Goal: Task Accomplishment & Management: Use online tool/utility

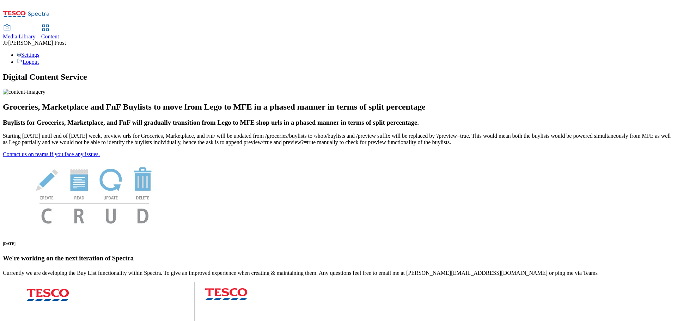
click at [59, 34] on span "Content" at bounding box center [50, 37] width 18 height 6
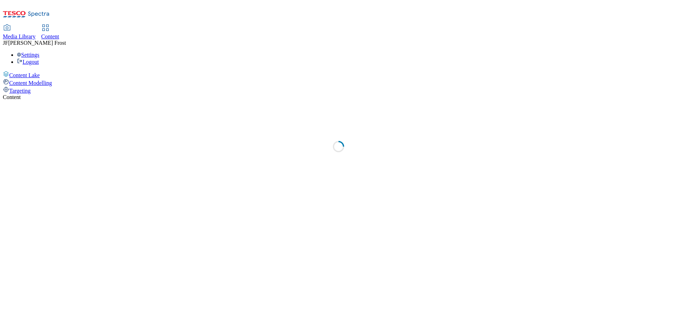
select select "ghs-uk"
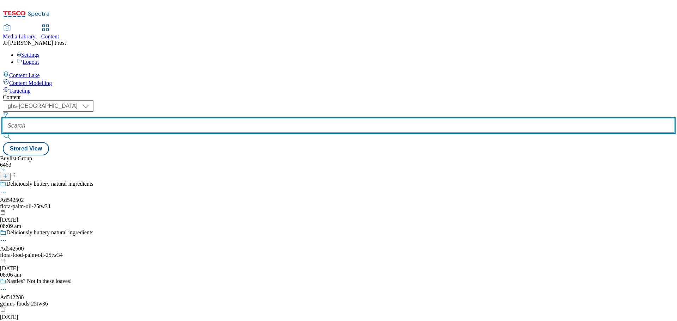
click at [182, 119] on input "text" at bounding box center [339, 126] width 672 height 14
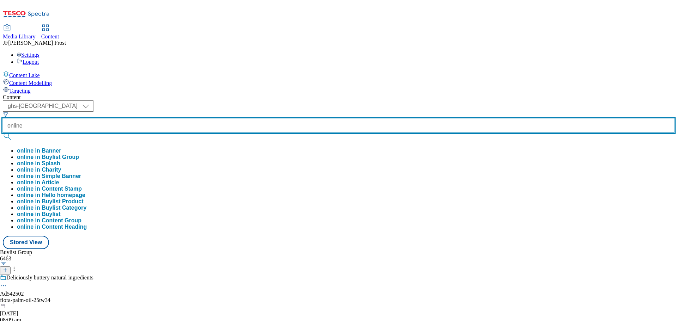
type input "online"
click at [3, 133] on button "submit" at bounding box center [8, 136] width 10 height 7
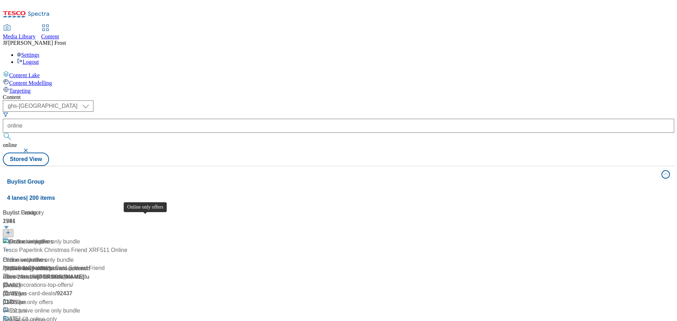
click at [53, 299] on div "Online only offers" at bounding box center [31, 303] width 44 height 8
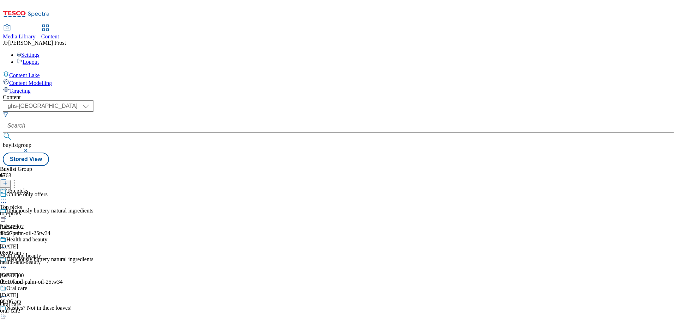
scroll to position [282, 0]
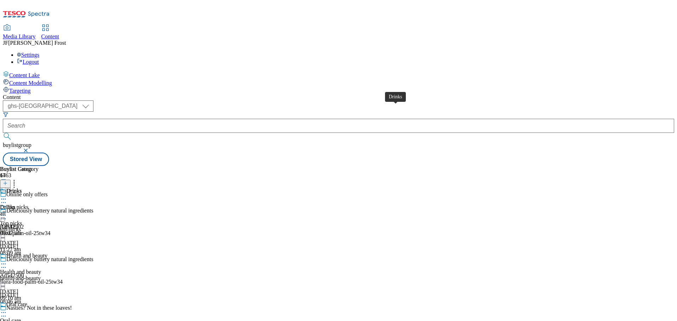
click at [22, 188] on div "Drinks" at bounding box center [14, 191] width 16 height 6
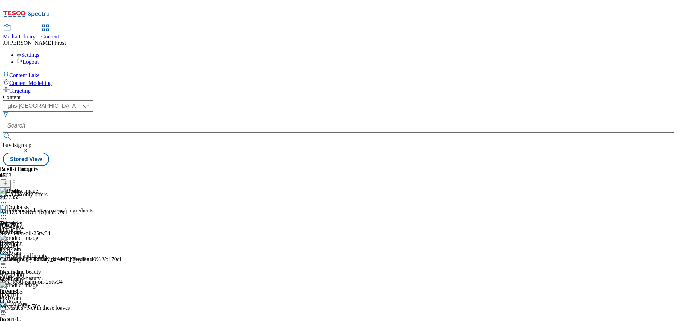
scroll to position [176, 0]
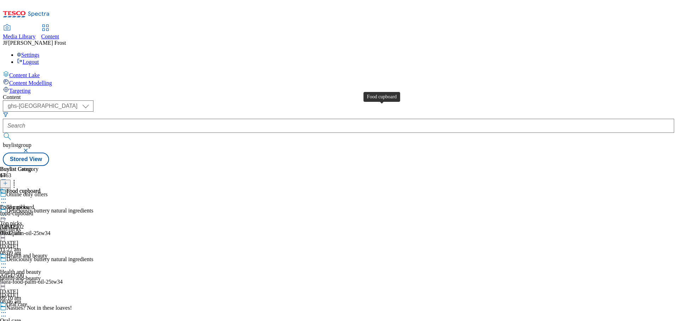
click at [40, 188] on span "Food cupboard" at bounding box center [23, 192] width 34 height 8
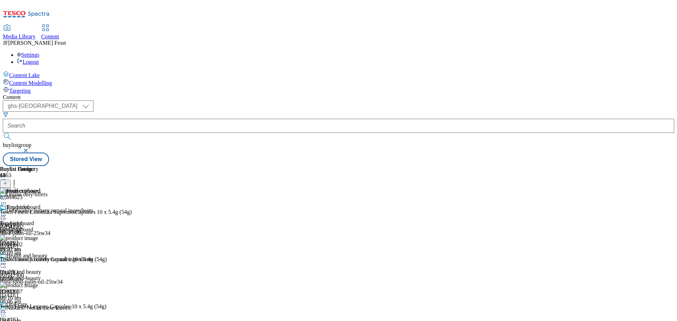
click at [7, 212] on icon at bounding box center [3, 215] width 7 height 7
click at [44, 293] on span "Un-publish" at bounding box center [33, 295] width 23 height 5
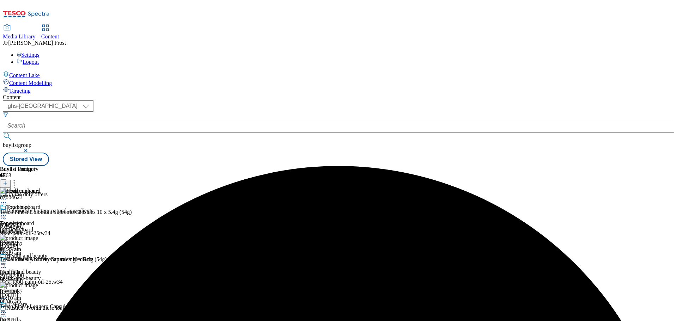
click at [7, 212] on icon at bounding box center [3, 215] width 7 height 7
click at [46, 269] on span "Un-preview" at bounding box center [34, 271] width 24 height 5
click at [15, 180] on circle at bounding box center [14, 180] width 1 height 1
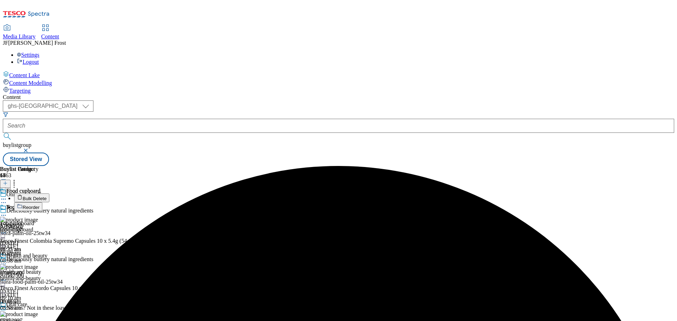
click at [49, 194] on button "Bulk Delete" at bounding box center [31, 198] width 35 height 9
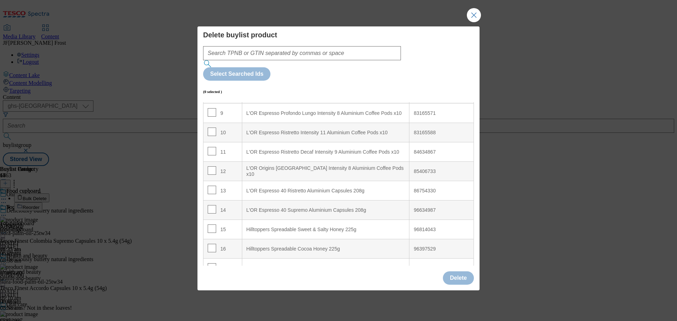
scroll to position [205, 0]
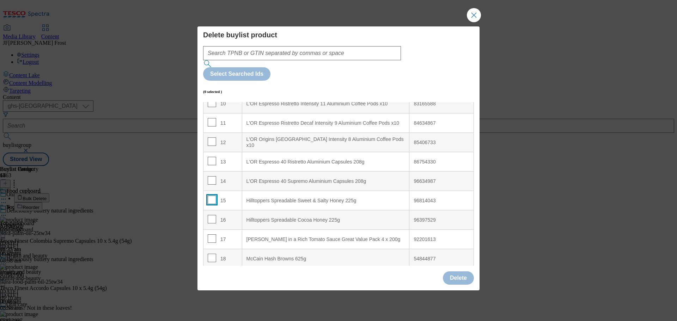
click at [210, 196] on input "Modal" at bounding box center [212, 200] width 8 height 8
checkbox input "true"
click at [213, 215] on input "Modal" at bounding box center [212, 219] width 8 height 8
checkbox input "true"
click at [460, 272] on button "Delete" at bounding box center [458, 278] width 31 height 13
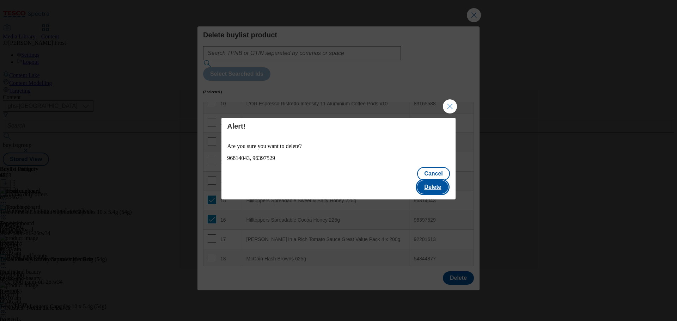
click at [443, 183] on button "Delete" at bounding box center [432, 187] width 31 height 13
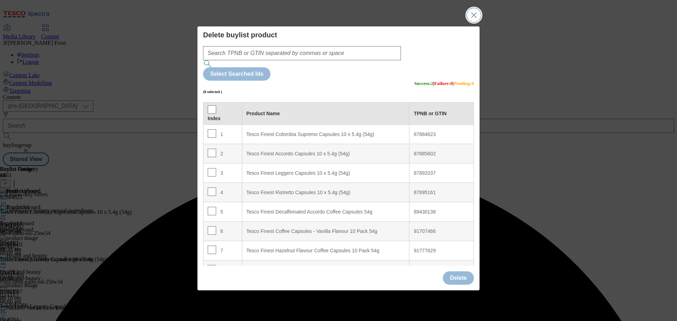
click at [477, 22] on button "Close Modal" at bounding box center [474, 15] width 14 height 14
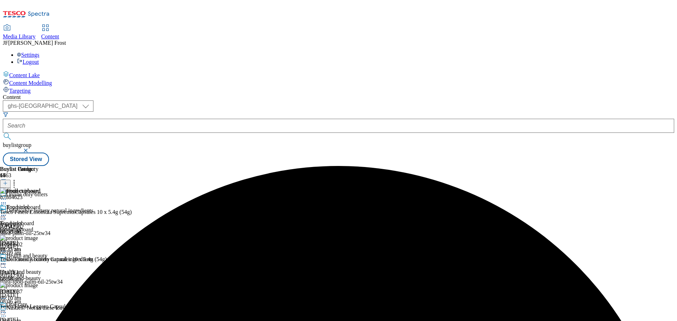
click at [18, 179] on icon at bounding box center [14, 182] width 7 height 7
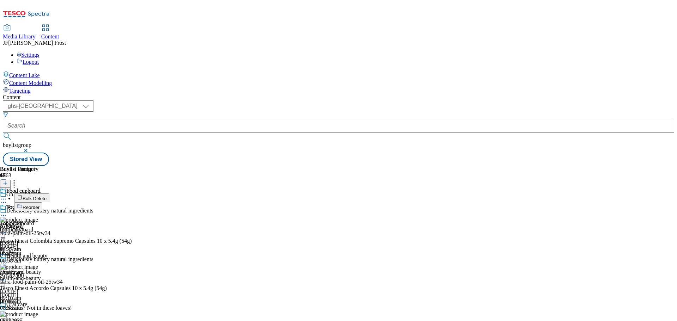
click at [42, 203] on button "Reorder" at bounding box center [28, 207] width 28 height 9
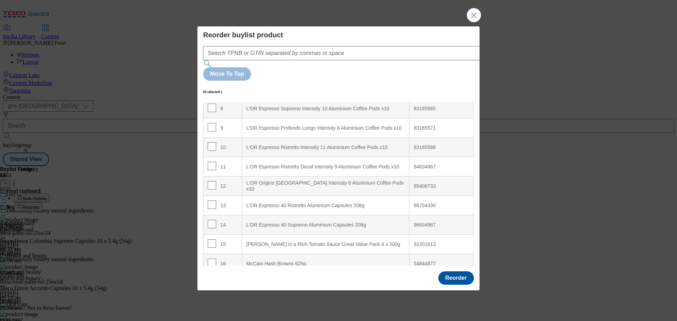
scroll to position [167, 0]
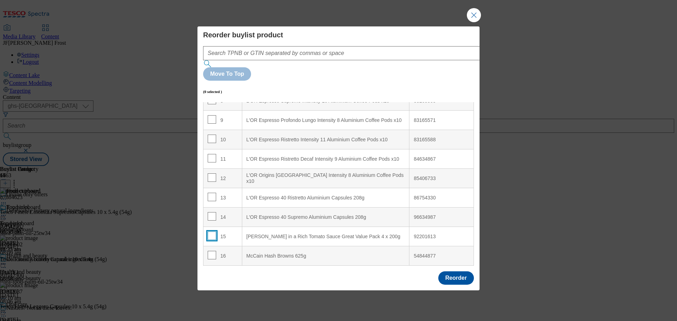
click at [209, 232] on input "Modal" at bounding box center [212, 236] width 8 height 8
checkbox input "true"
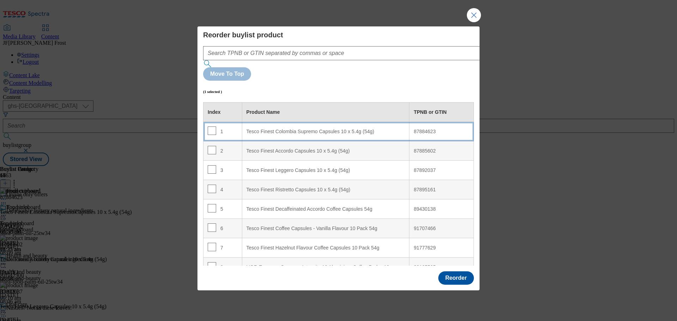
click at [305, 122] on \(54g\) "Tesco Finest Colombia Supremo Capsules 10 x 5.4g (54g)" at bounding box center [326, 131] width 168 height 19
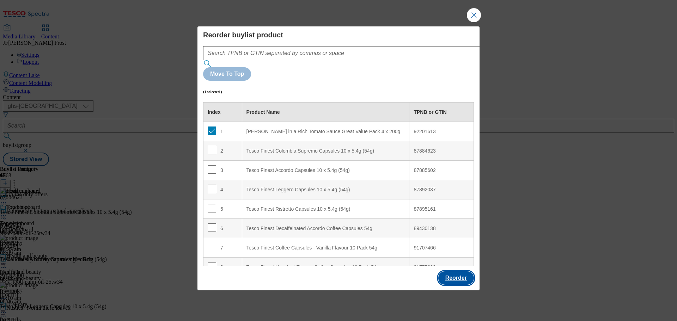
click at [452, 272] on button "Reorder" at bounding box center [457, 278] width 36 height 13
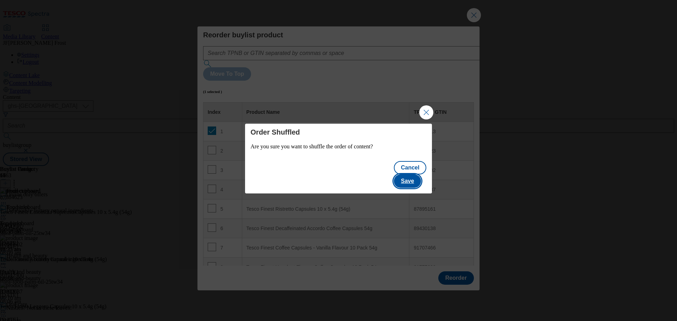
click at [421, 175] on button "Save" at bounding box center [407, 181] width 27 height 13
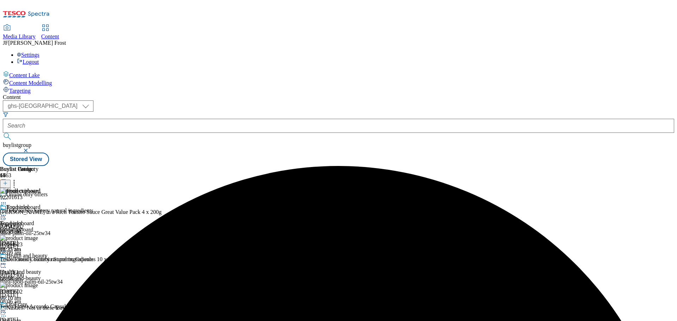
click at [7, 212] on icon at bounding box center [3, 215] width 7 height 7
click at [41, 259] on button "Preview" at bounding box center [27, 263] width 27 height 8
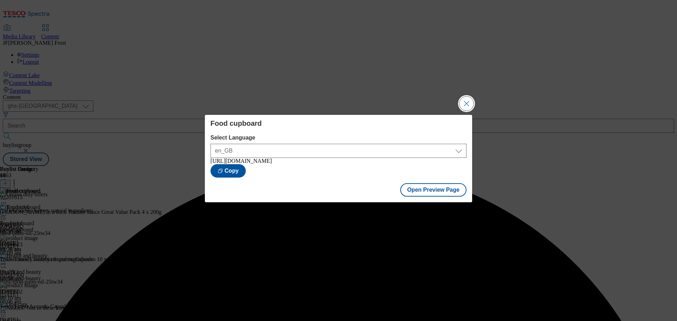
click at [465, 103] on button "Close Modal" at bounding box center [467, 104] width 14 height 14
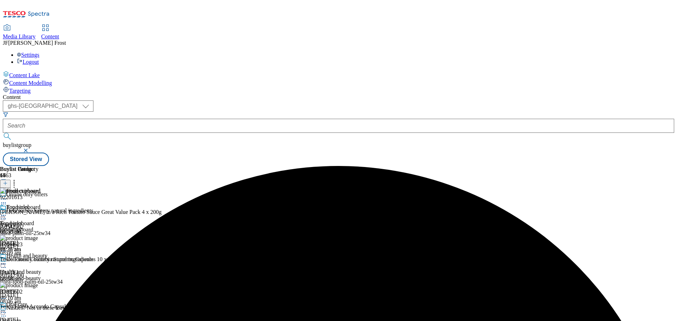
click at [7, 212] on icon at bounding box center [3, 215] width 7 height 7
click at [37, 285] on span "Publish" at bounding box center [30, 287] width 16 height 5
click at [28, 204] on span "Top picks" at bounding box center [17, 208] width 22 height 8
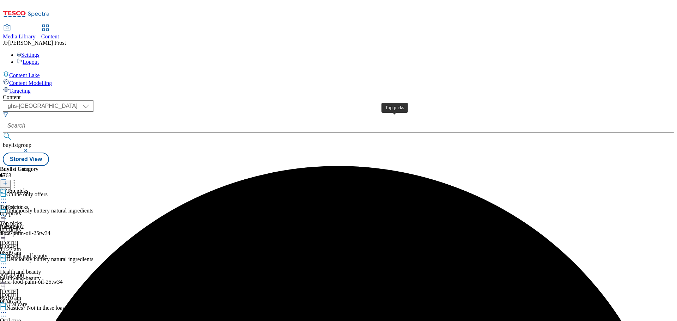
click at [28, 188] on div "Top picks" at bounding box center [17, 191] width 22 height 6
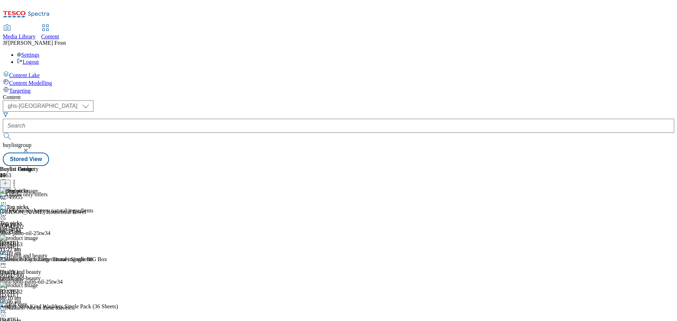
scroll to position [282, 0]
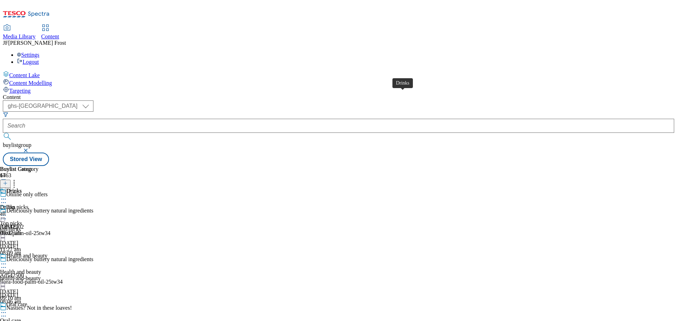
click at [22, 188] on span "Drinks" at bounding box center [14, 192] width 16 height 8
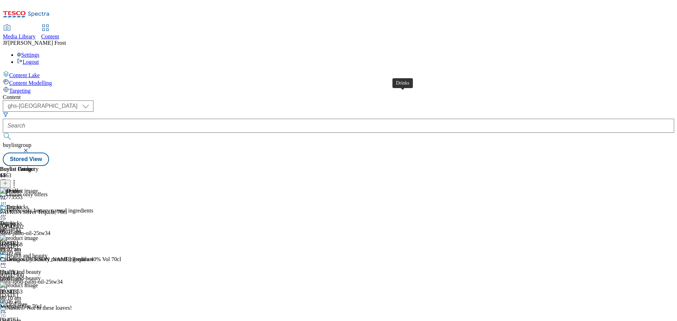
click at [22, 204] on div "Drinks" at bounding box center [14, 207] width 16 height 6
click at [7, 212] on icon at bounding box center [3, 215] width 7 height 7
click at [44, 293] on span "Un-publish" at bounding box center [33, 295] width 23 height 5
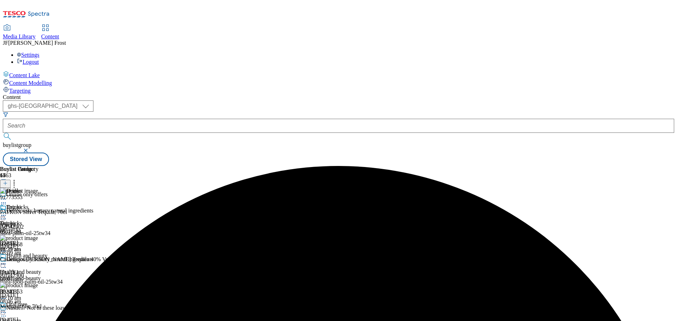
click at [7, 212] on icon at bounding box center [3, 215] width 7 height 7
click at [46, 269] on span "Un-preview" at bounding box center [34, 271] width 24 height 5
click at [18, 179] on icon at bounding box center [14, 182] width 7 height 7
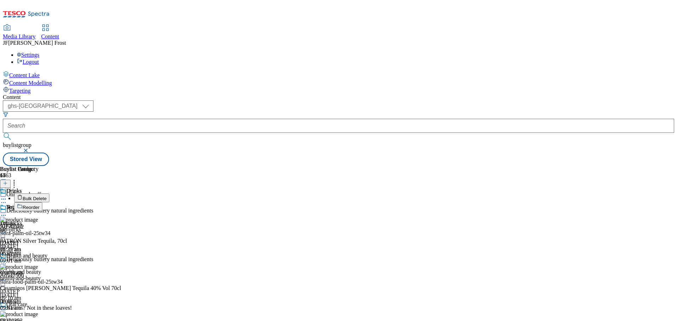
click at [7, 183] on line at bounding box center [6, 183] width 4 height 0
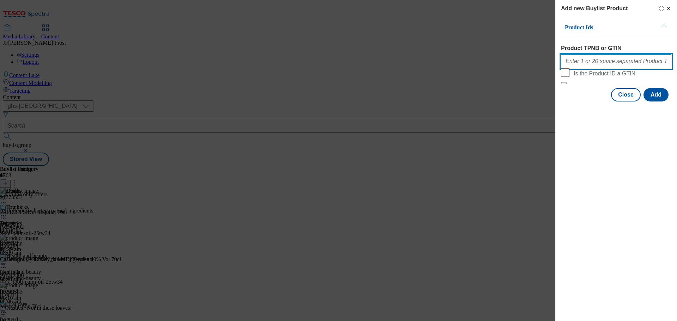
click at [601, 62] on input "Product TPNB or GTIN" at bounding box center [616, 61] width 110 height 14
paste input "92805089"
type input "92805089"
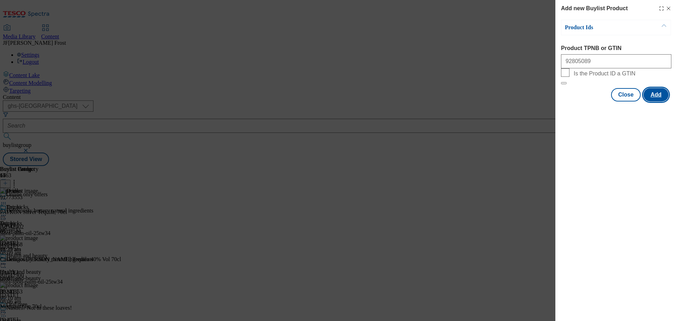
click at [662, 102] on button "Add" at bounding box center [656, 94] width 25 height 13
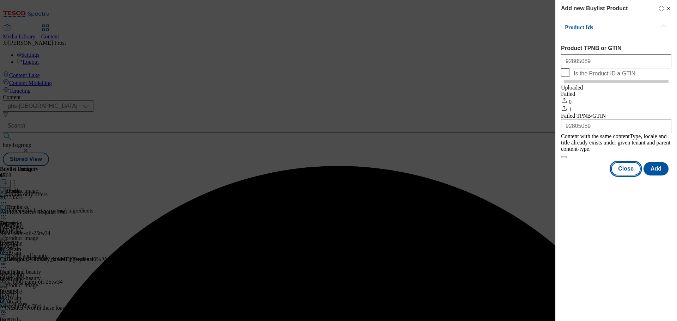
click at [635, 172] on button "Close" at bounding box center [626, 168] width 30 height 13
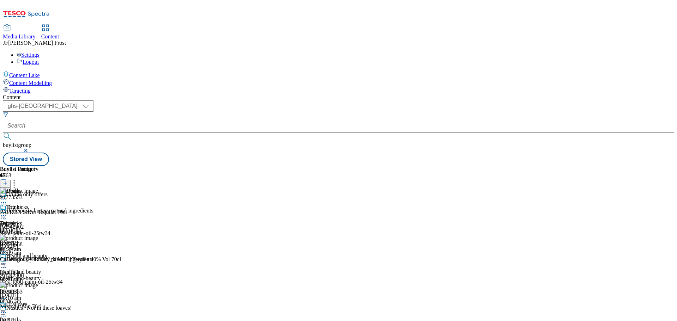
click at [8, 181] on icon at bounding box center [5, 183] width 5 height 5
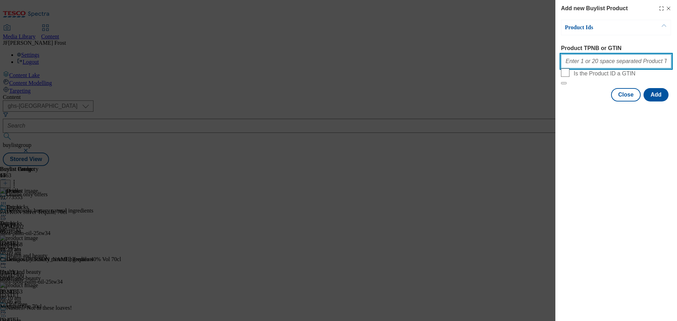
drag, startPoint x: 584, startPoint y: 59, endPoint x: 582, endPoint y: 66, distance: 7.7
click at [584, 59] on input "Product TPNB or GTIN" at bounding box center [616, 61] width 110 height 14
paste input "50237243"
type input "50237243"
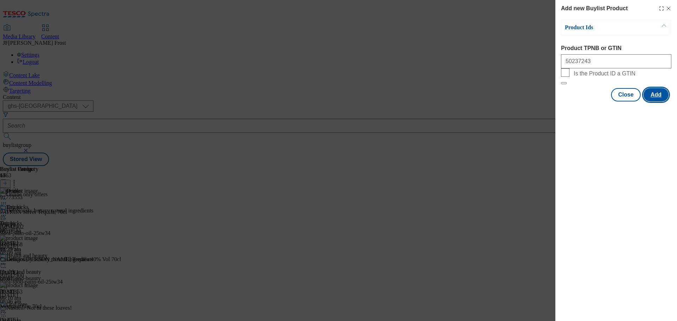
click at [654, 102] on button "Add" at bounding box center [656, 94] width 25 height 13
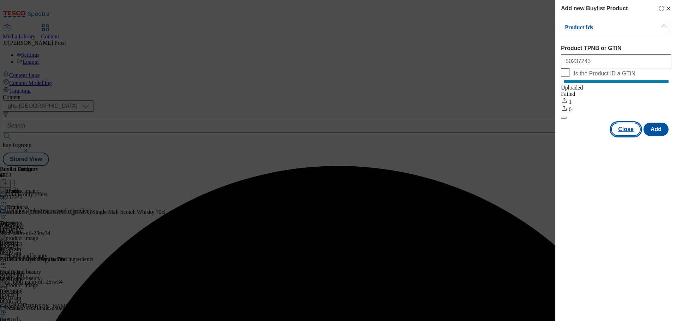
click at [635, 136] on button "Close" at bounding box center [626, 129] width 30 height 13
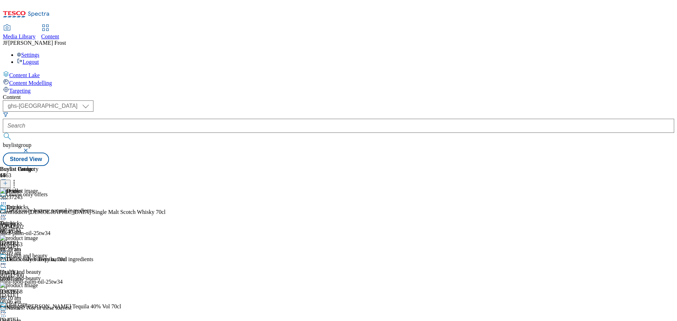
click at [11, 180] on button at bounding box center [5, 184] width 11 height 8
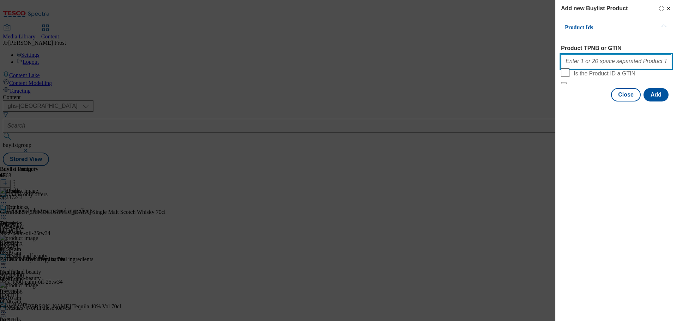
click at [597, 66] on input "Product TPNB or GTIN" at bounding box center [616, 61] width 110 height 14
paste input "50480777"
type input "50480777"
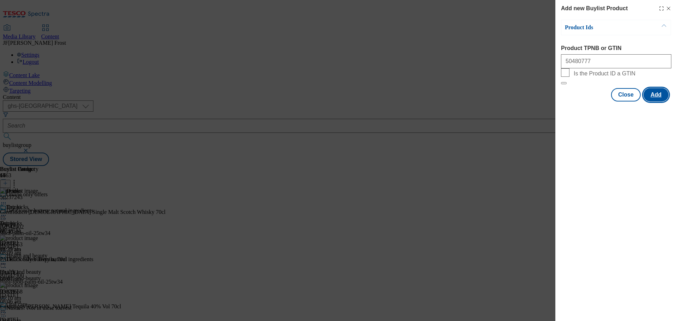
click at [656, 102] on button "Add" at bounding box center [656, 94] width 25 height 13
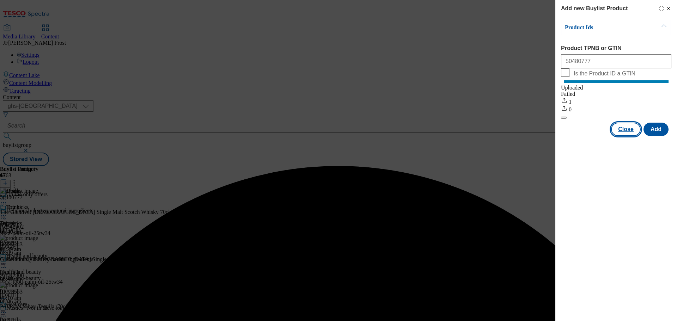
click at [622, 136] on button "Close" at bounding box center [626, 129] width 30 height 13
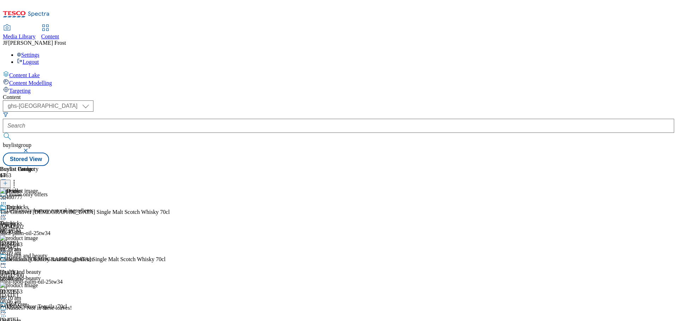
click at [8, 181] on icon at bounding box center [5, 183] width 5 height 5
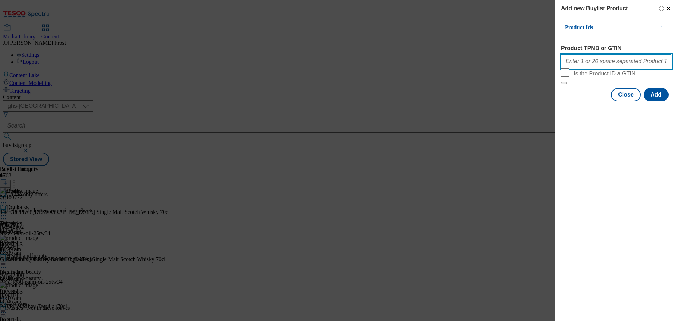
click at [592, 63] on input "Product TPNB or GTIN" at bounding box center [616, 61] width 110 height 14
paste input "86775368"
click at [566, 64] on input "86775368" at bounding box center [616, 61] width 110 height 14
type input "86775368"
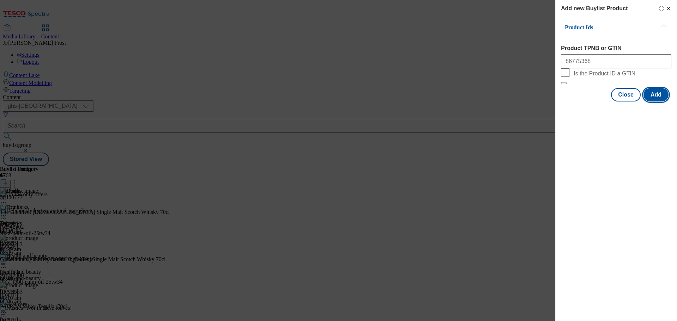
click at [650, 102] on button "Add" at bounding box center [656, 94] width 25 height 13
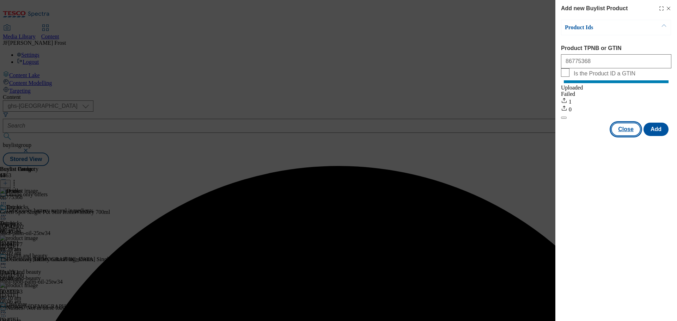
click at [628, 136] on button "Close" at bounding box center [626, 129] width 30 height 13
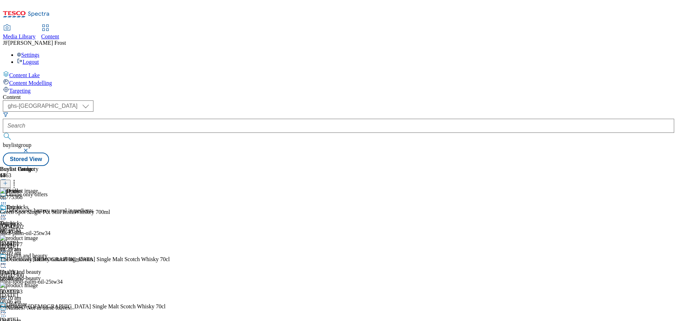
click at [8, 181] on icon at bounding box center [5, 183] width 5 height 5
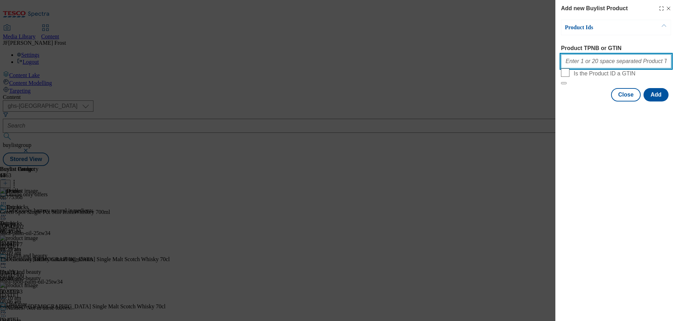
click at [593, 64] on input "Product TPNB or GTIN" at bounding box center [616, 61] width 110 height 14
paste input "92860143"
type input "92860143"
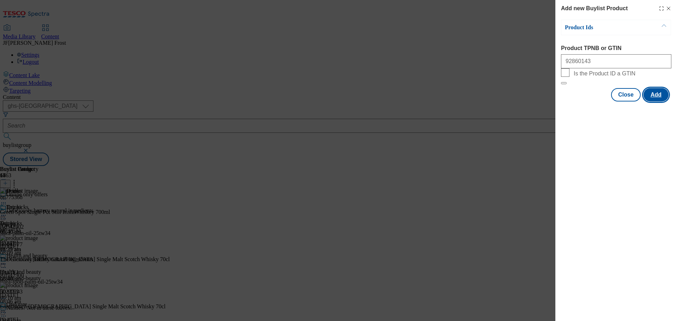
click at [656, 102] on button "Add" at bounding box center [656, 94] width 25 height 13
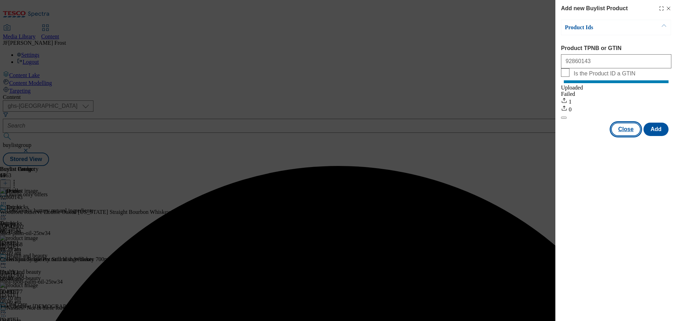
click at [628, 136] on button "Close" at bounding box center [626, 129] width 30 height 13
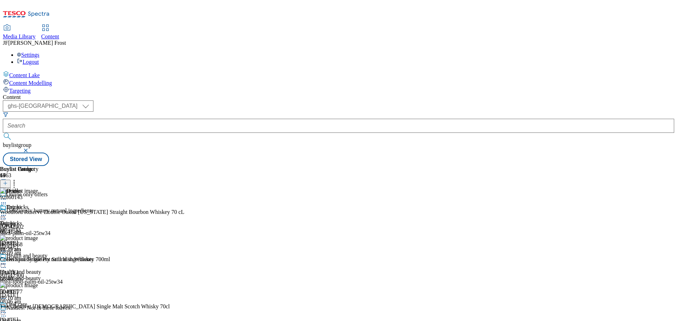
click at [8, 181] on icon at bounding box center [5, 183] width 5 height 5
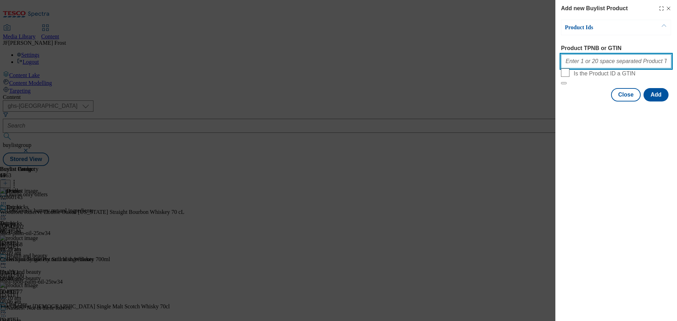
click at [587, 60] on input "Product TPNB or GTIN" at bounding box center [616, 61] width 110 height 14
paste input "92059096"
type input "92059096"
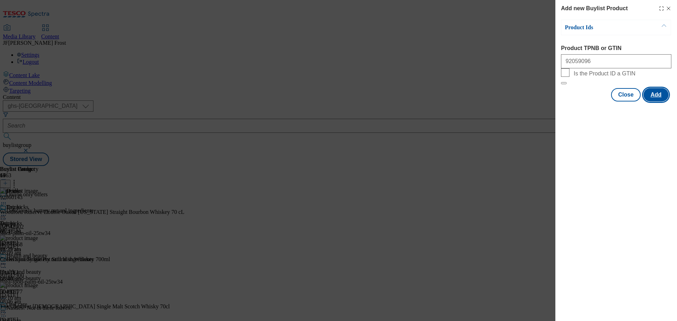
click at [659, 102] on button "Add" at bounding box center [656, 94] width 25 height 13
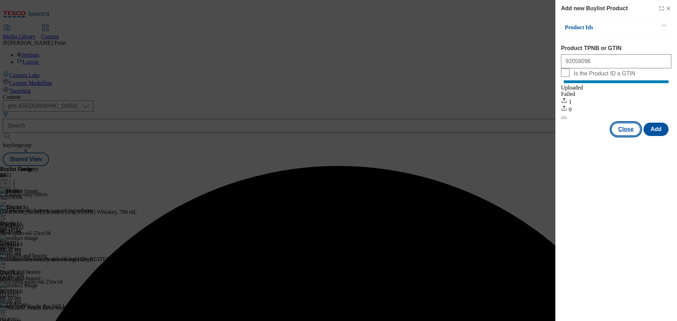
click at [624, 136] on button "Close" at bounding box center [626, 129] width 30 height 13
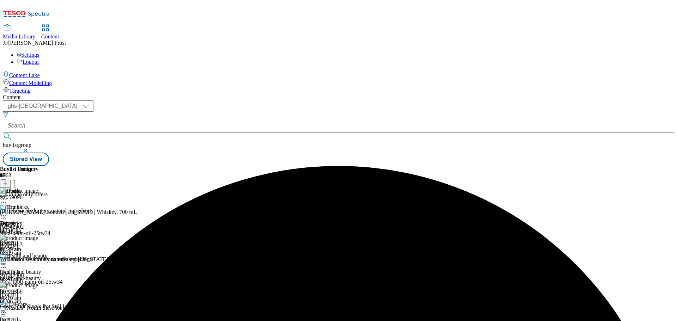
click at [7, 212] on icon at bounding box center [3, 215] width 7 height 7
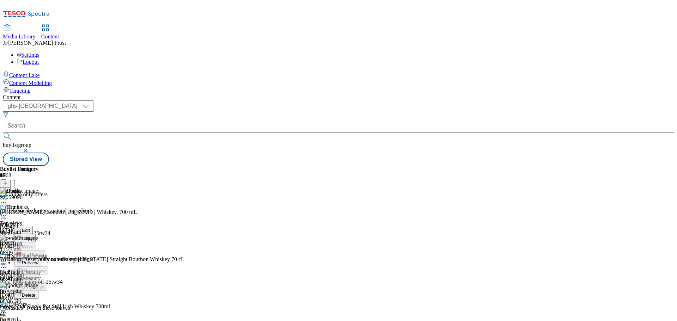
click at [38, 260] on span "Preview" at bounding box center [30, 262] width 17 height 5
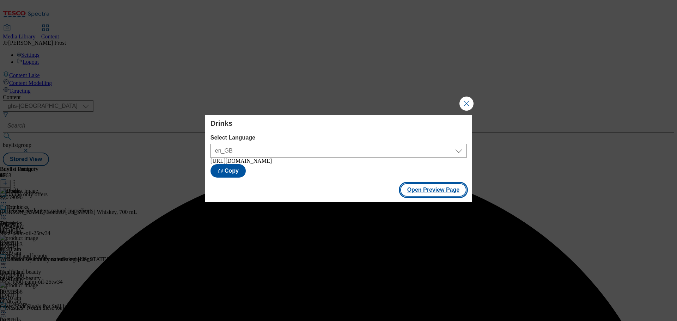
click at [426, 191] on button "Open Preview Page" at bounding box center [433, 189] width 67 height 13
click at [465, 97] on button "Close Modal" at bounding box center [467, 104] width 14 height 14
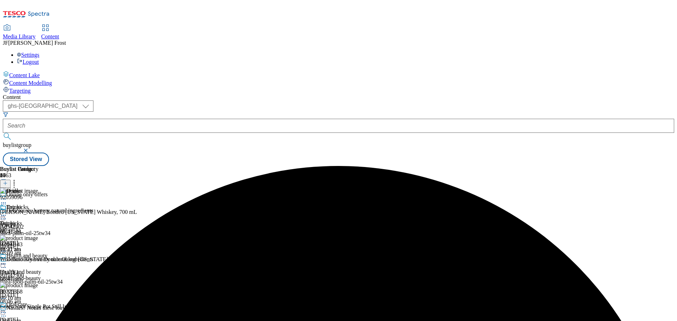
click at [7, 212] on icon at bounding box center [3, 215] width 7 height 7
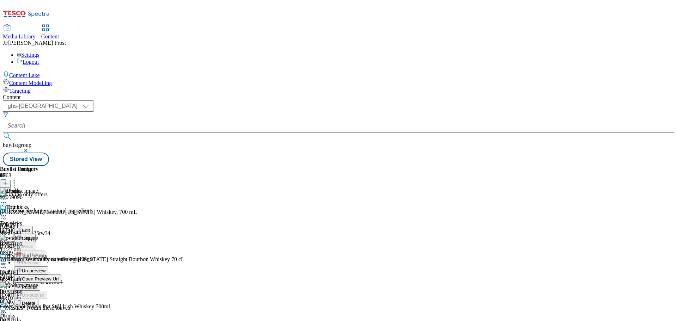
click at [46, 269] on span "Un-preview" at bounding box center [34, 271] width 24 height 5
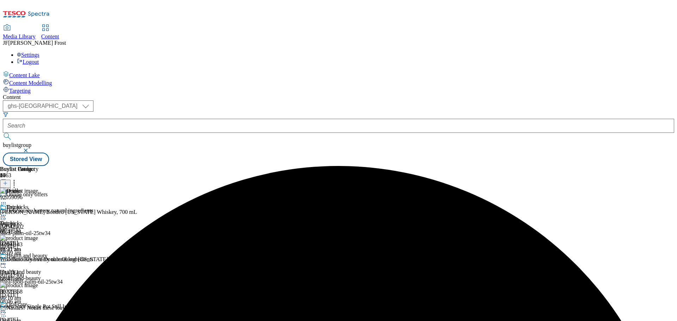
click at [18, 179] on icon at bounding box center [14, 182] width 7 height 7
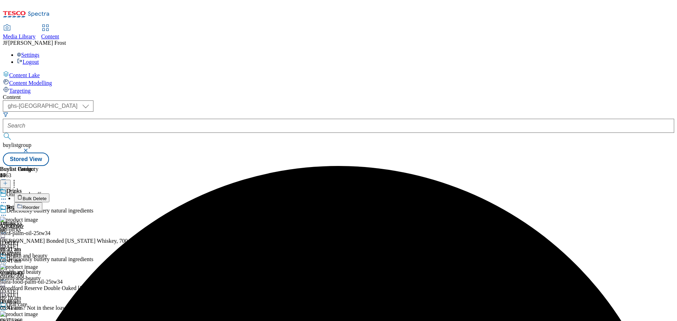
click at [49, 194] on button "Bulk Delete" at bounding box center [31, 198] width 35 height 9
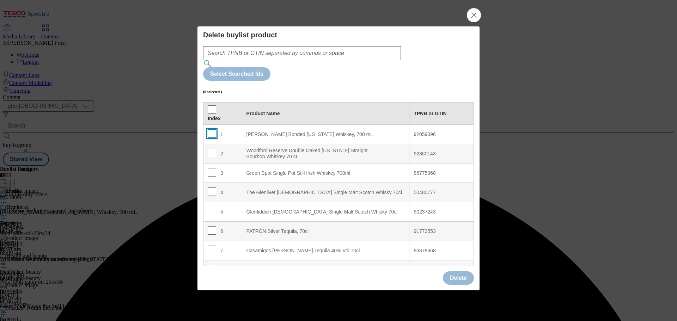
click at [211, 129] on input "Modal" at bounding box center [212, 133] width 8 height 8
checkbox input "true"
click at [212, 149] on input "Modal" at bounding box center [212, 153] width 8 height 8
checkbox input "true"
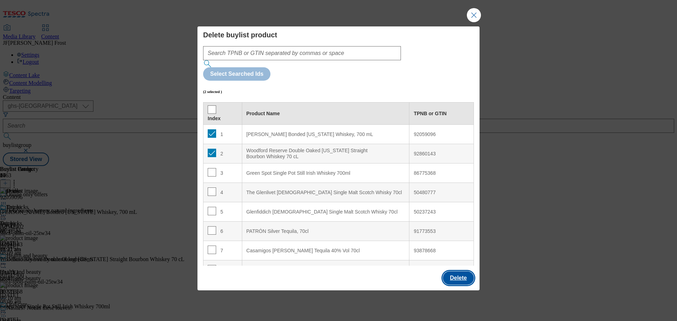
click at [462, 272] on button "Delete" at bounding box center [458, 278] width 31 height 13
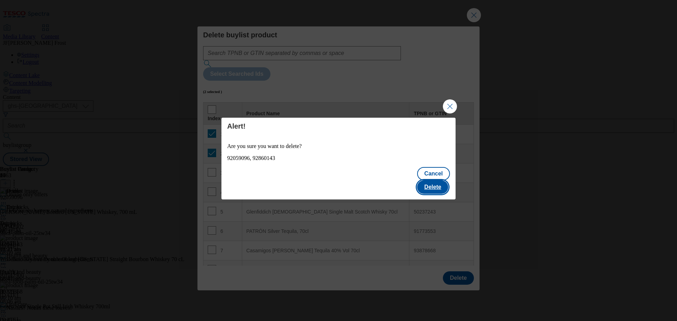
click at [445, 181] on button "Delete" at bounding box center [432, 187] width 31 height 13
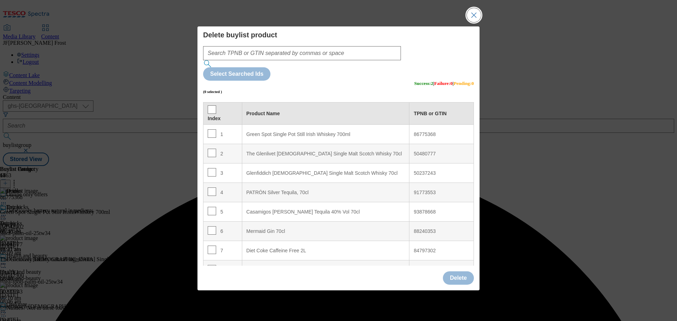
click at [473, 22] on button "Close Modal" at bounding box center [474, 15] width 14 height 14
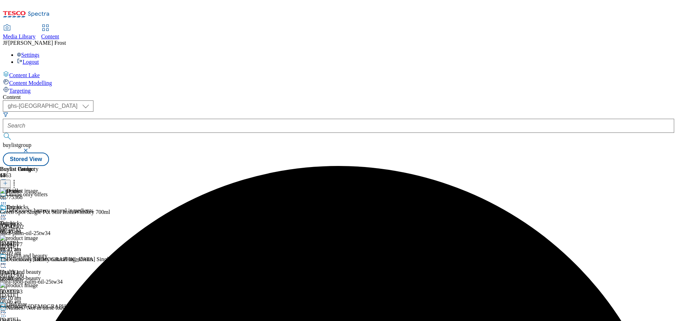
click at [18, 179] on icon at bounding box center [14, 182] width 7 height 7
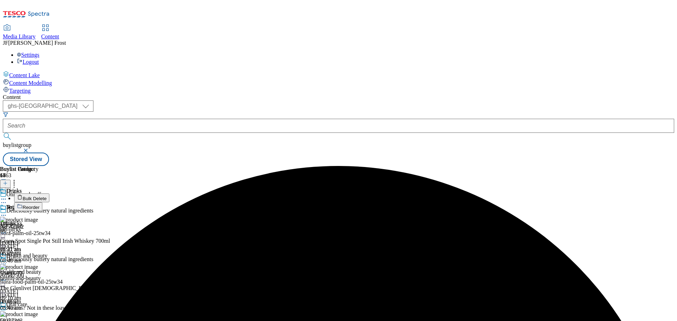
click at [42, 203] on button "Reorder" at bounding box center [28, 207] width 28 height 9
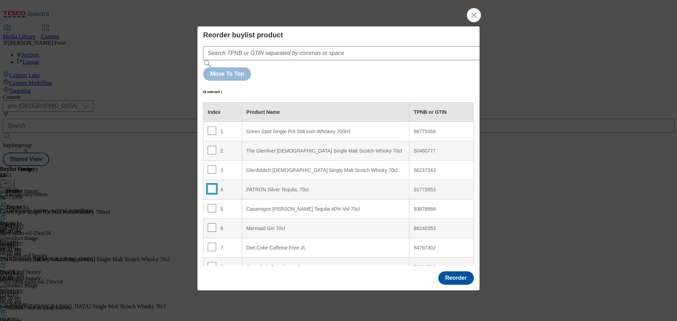
click at [212, 185] on input "Modal" at bounding box center [212, 189] width 8 height 8
checkbox input "true"
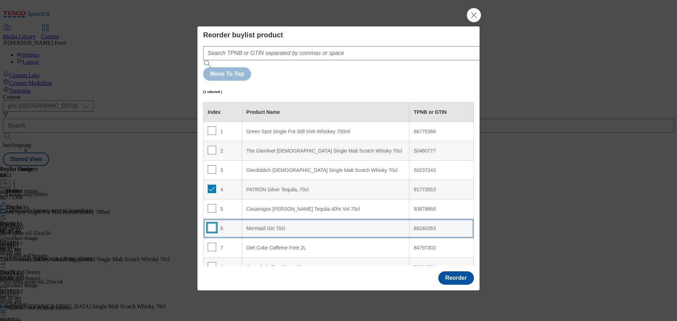
click at [213, 224] on input "Modal" at bounding box center [212, 228] width 8 height 8
checkbox input "true"
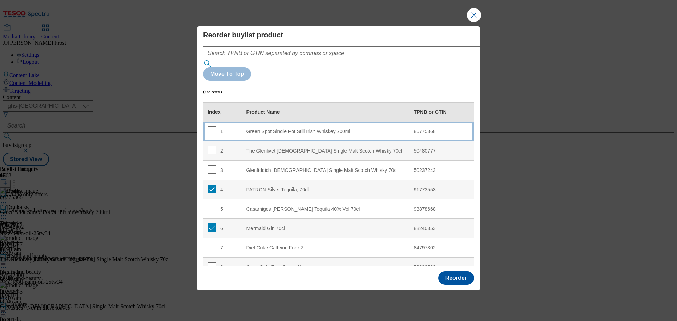
click at [297, 122] on 700ml "Green Spot Single Pot Still Irish Whiskey 700ml" at bounding box center [326, 131] width 168 height 19
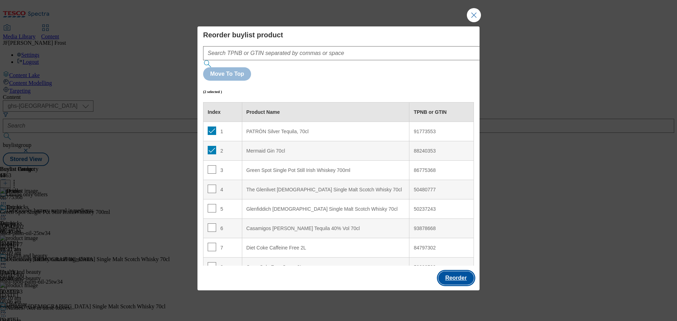
click at [452, 272] on button "Reorder" at bounding box center [457, 278] width 36 height 13
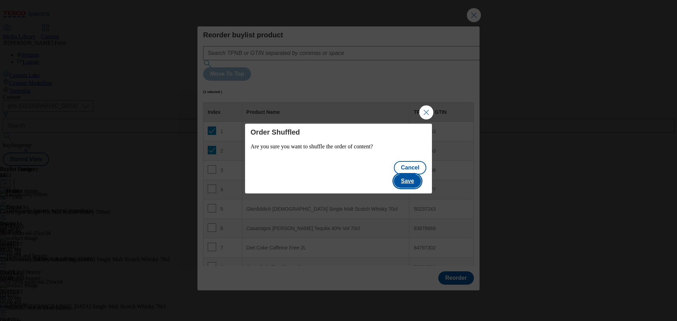
click at [416, 175] on button "Save" at bounding box center [407, 181] width 27 height 13
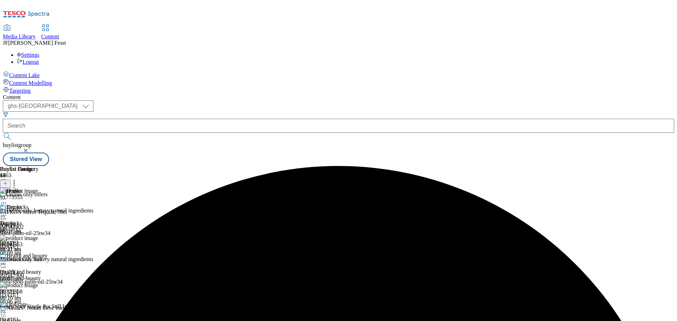
click at [7, 212] on icon at bounding box center [3, 215] width 7 height 7
click at [38, 260] on span "Preview" at bounding box center [30, 262] width 17 height 5
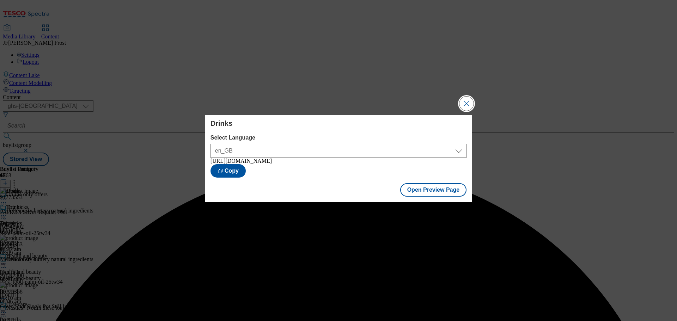
click at [467, 101] on button "Close Modal" at bounding box center [467, 104] width 14 height 14
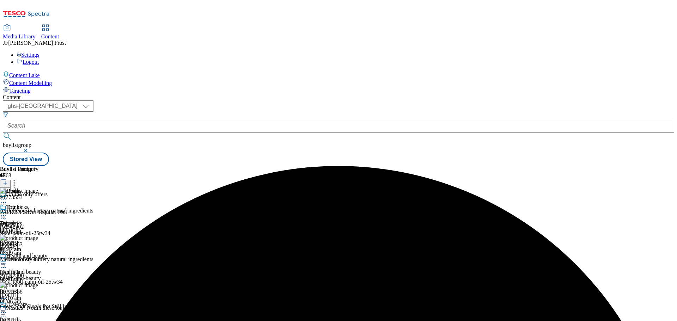
click at [7, 212] on icon at bounding box center [3, 215] width 7 height 7
click at [37, 285] on span "Publish" at bounding box center [30, 287] width 16 height 5
click at [28, 204] on div "Top picks" at bounding box center [17, 207] width 22 height 6
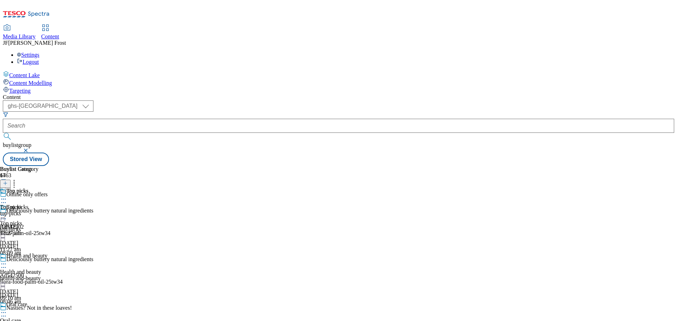
click at [28, 188] on div "Top picks" at bounding box center [17, 191] width 22 height 6
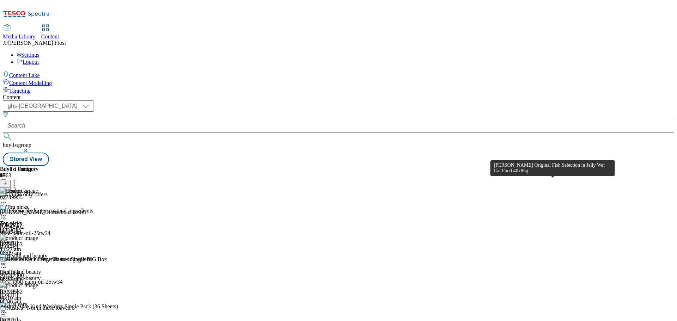
scroll to position [1729, 0]
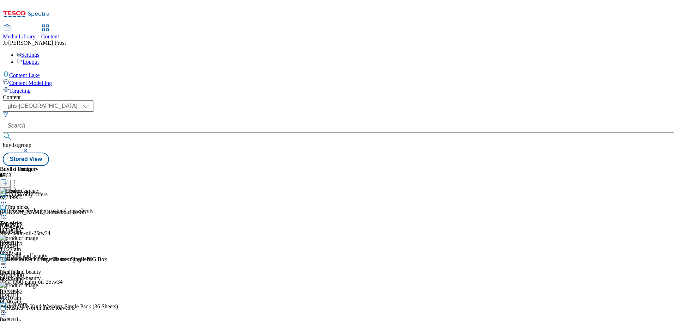
click at [7, 212] on icon at bounding box center [3, 215] width 7 height 7
click at [662, 52] on div "Settings Logout" at bounding box center [339, 58] width 672 height 13
click at [39, 59] on link "Logout" at bounding box center [28, 62] width 22 height 6
